Goal: Task Accomplishment & Management: Manage account settings

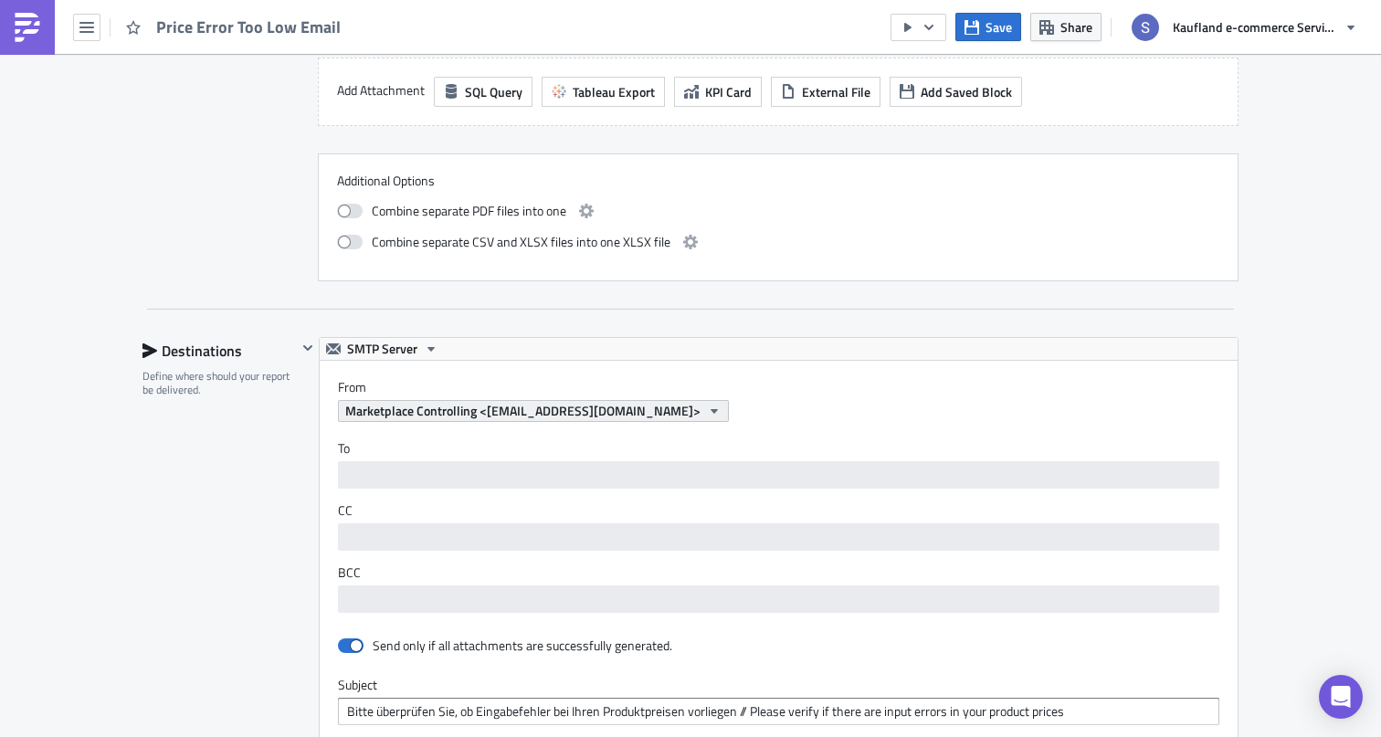
click at [555, 410] on span "Marketplace Controlling <[EMAIL_ADDRESS][DOMAIN_NAME]>" at bounding box center [522, 410] width 355 height 19
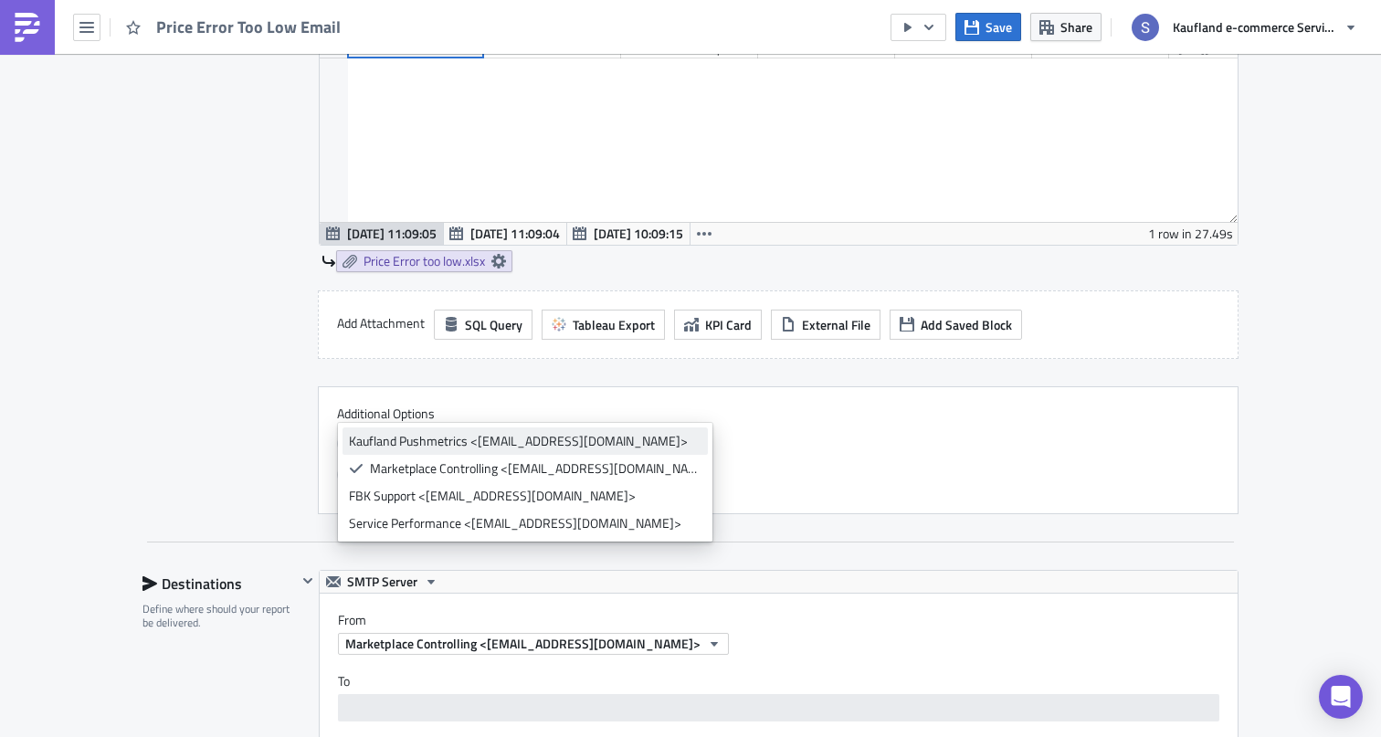
scroll to position [209, 918]
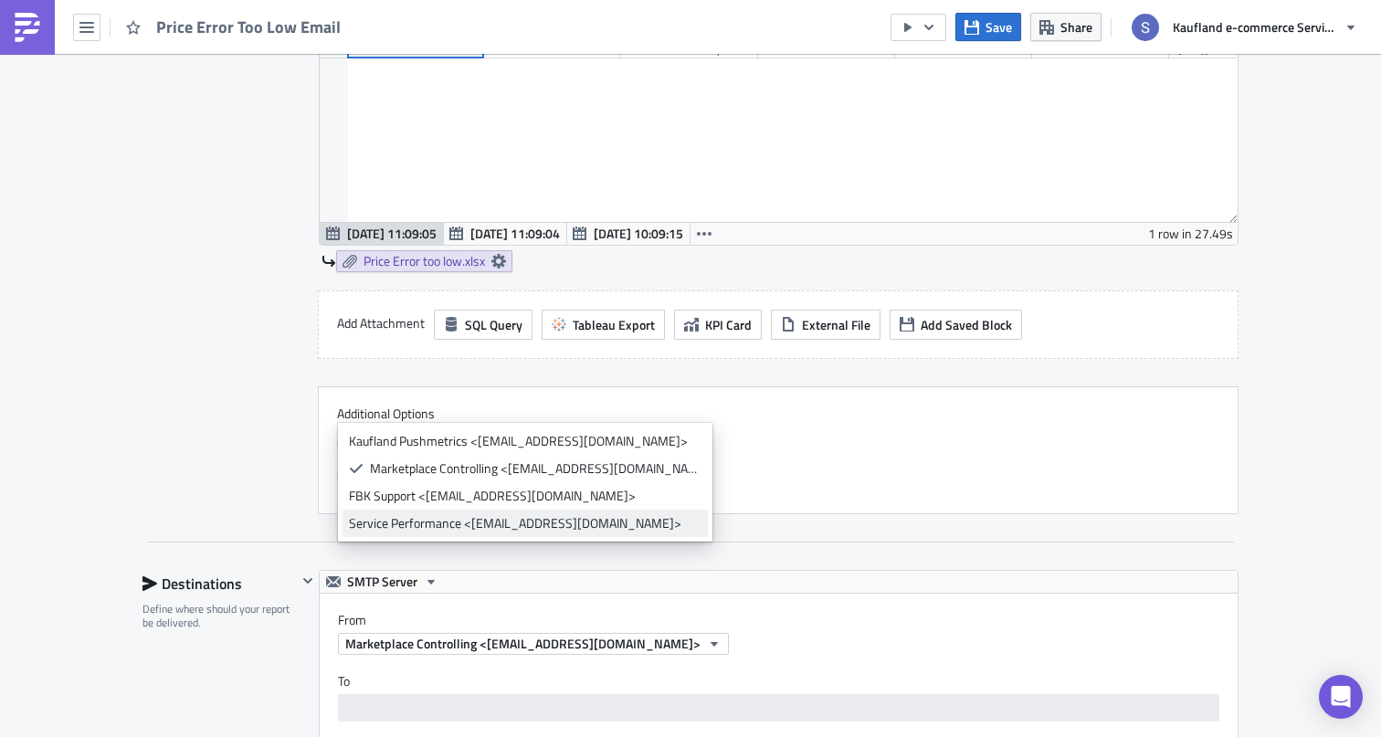
click at [532, 519] on div "Service Performance <[EMAIL_ADDRESS][DOMAIN_NAME]>" at bounding box center [525, 523] width 352 height 18
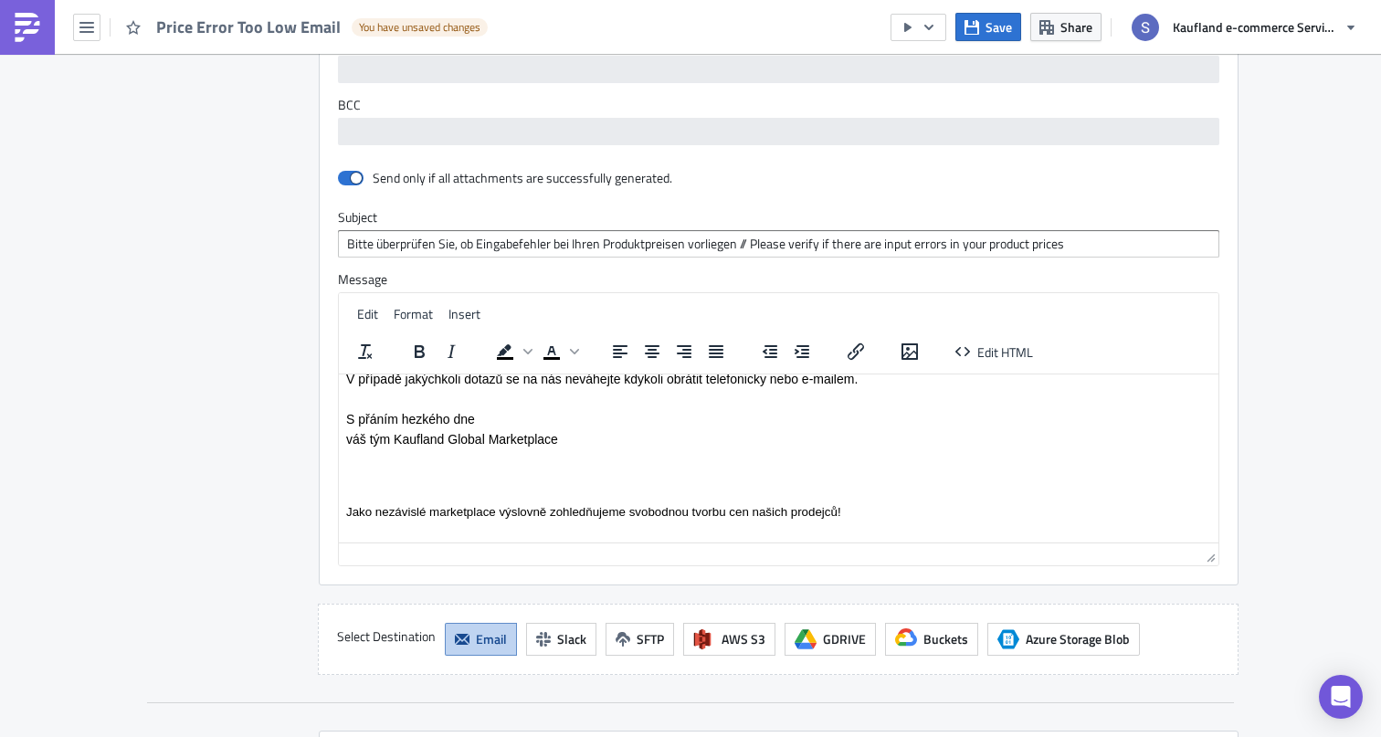
scroll to position [2399, 0]
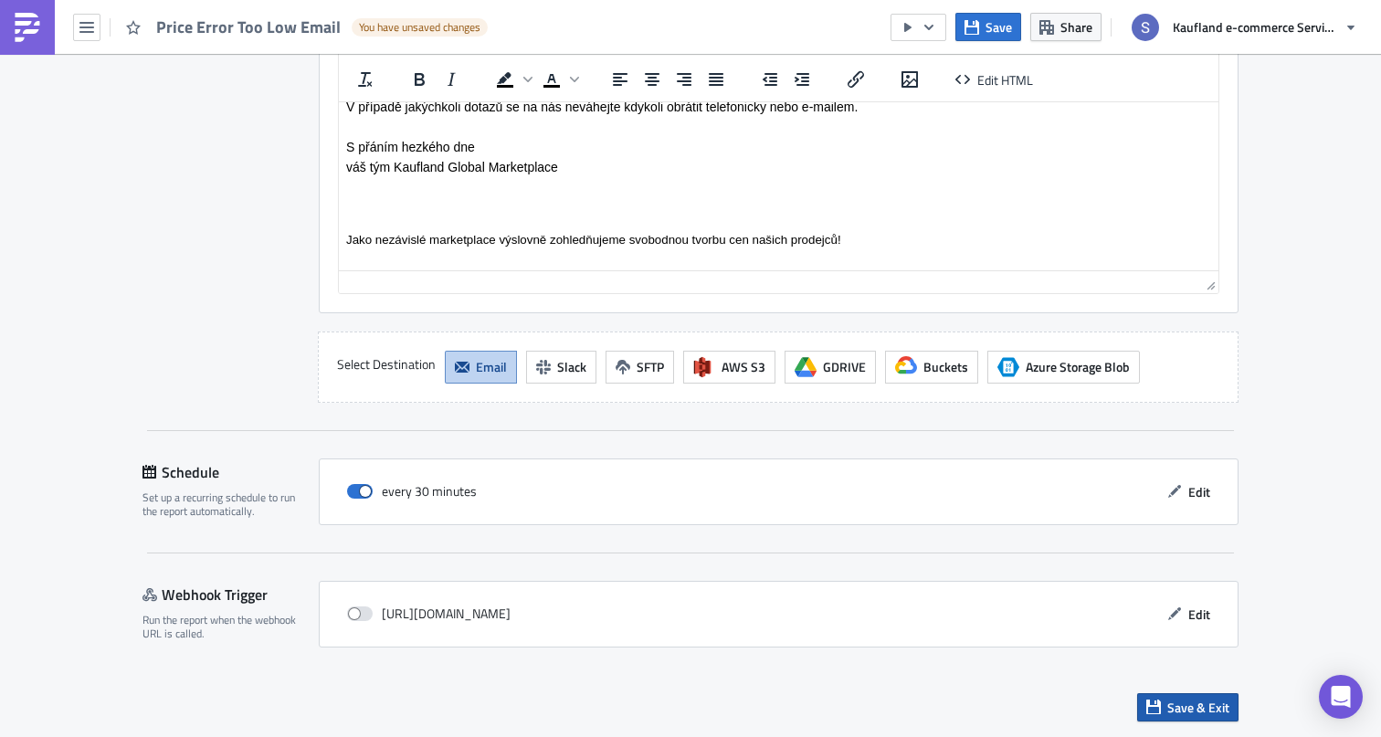
click at [1170, 703] on span "Save & Exit" at bounding box center [1198, 707] width 62 height 19
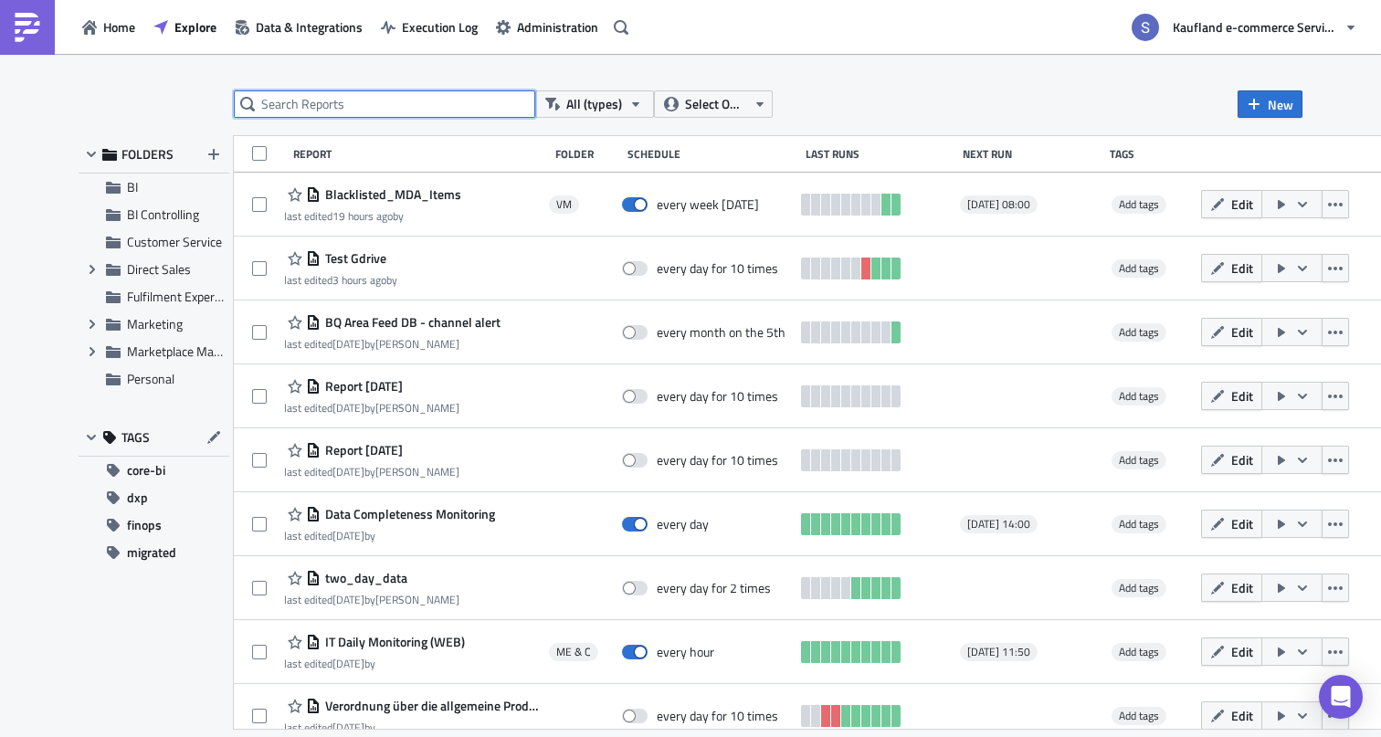
click at [378, 108] on input "text" at bounding box center [384, 103] width 301 height 27
type input "price error"
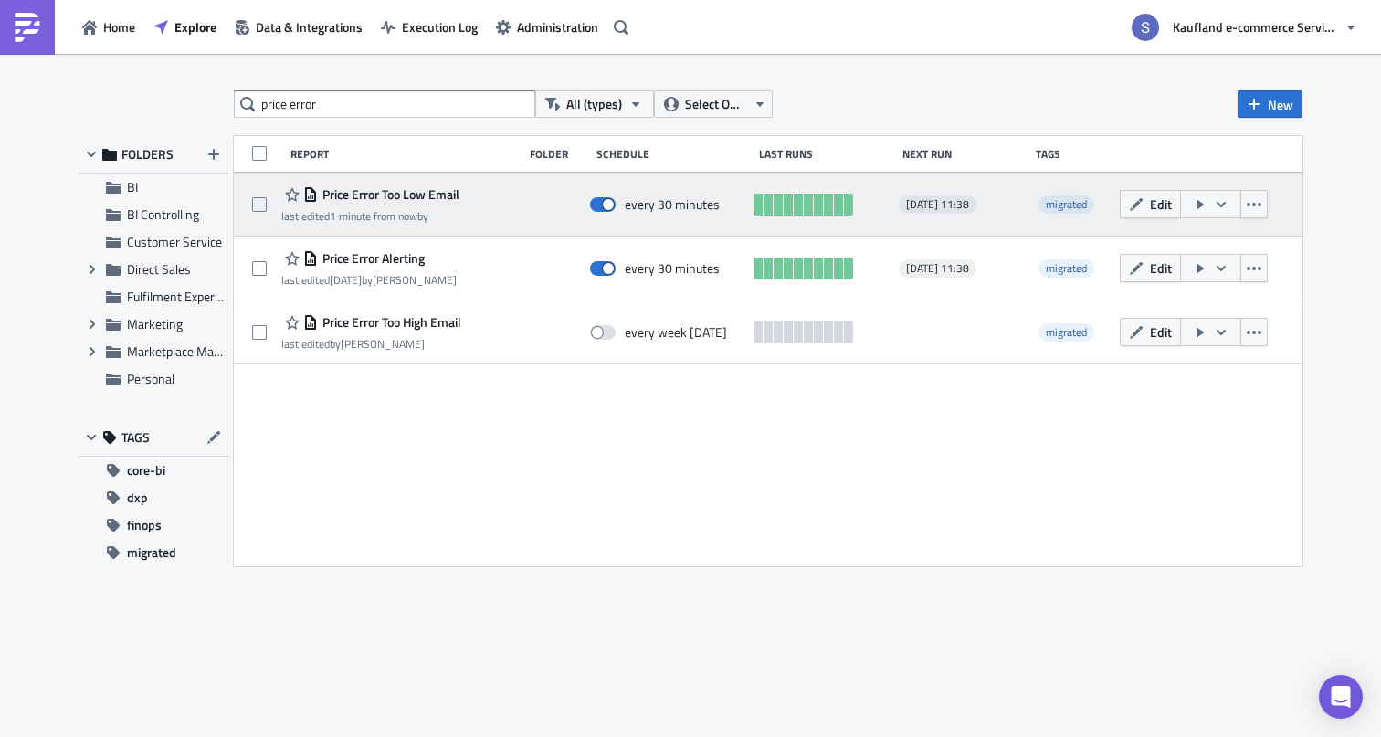
click at [399, 194] on span "Price Error Too Low Email" at bounding box center [389, 194] width 142 height 16
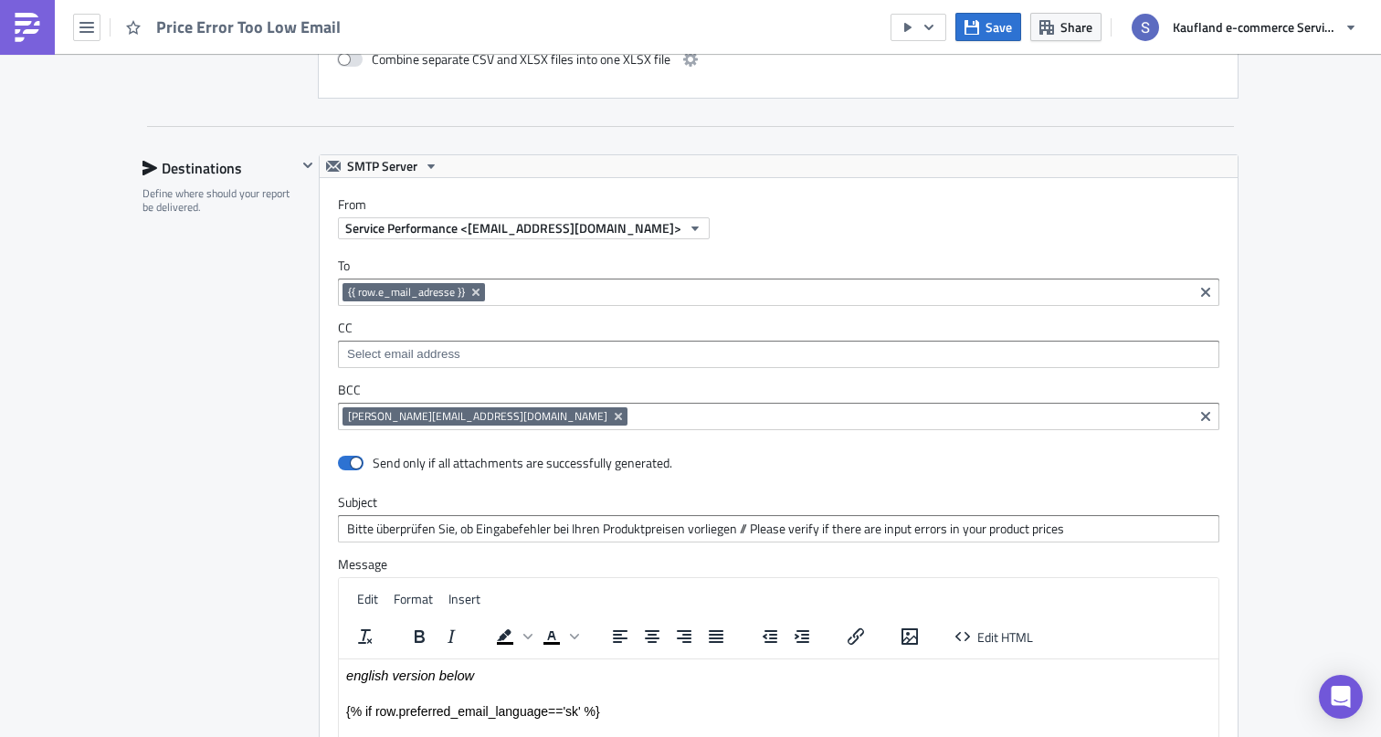
scroll to position [2399, 0]
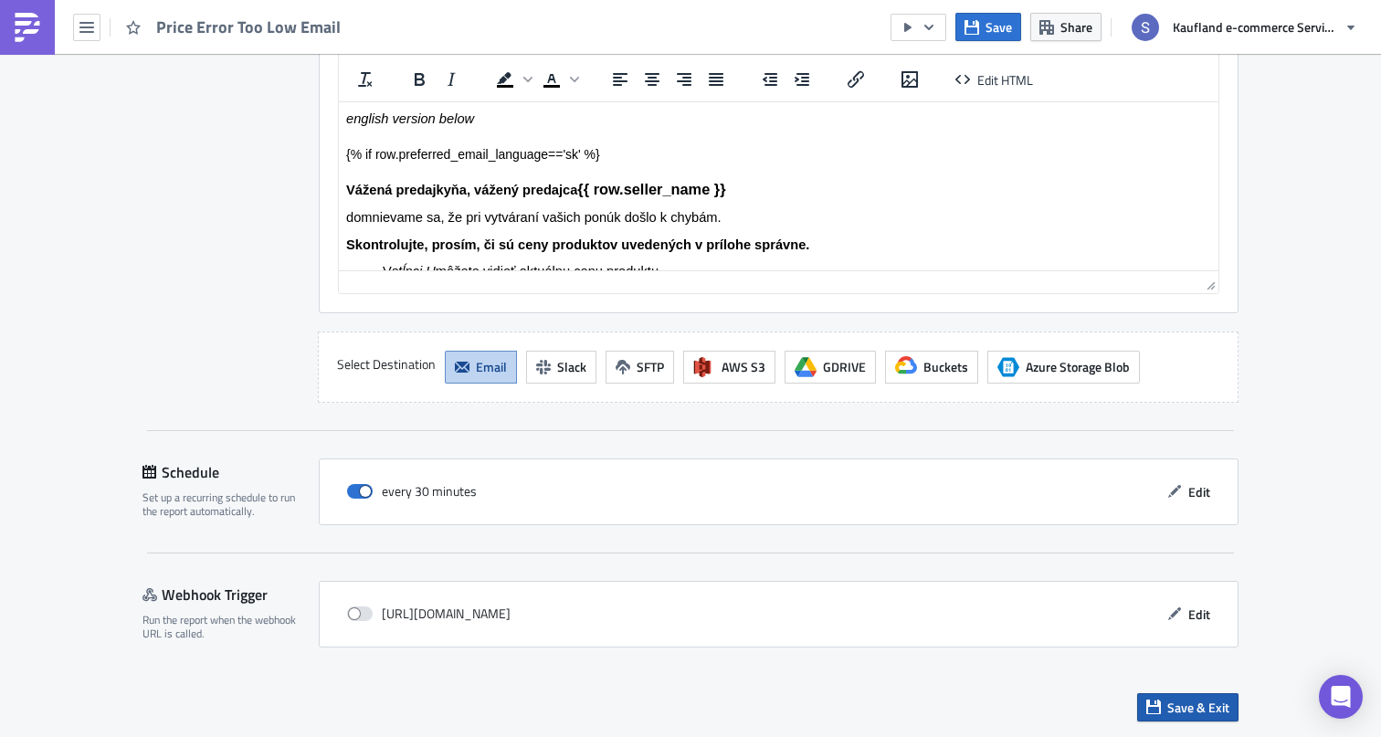
click at [1160, 709] on icon "button" at bounding box center [1153, 706] width 15 height 15
